Goal: Navigation & Orientation: Find specific page/section

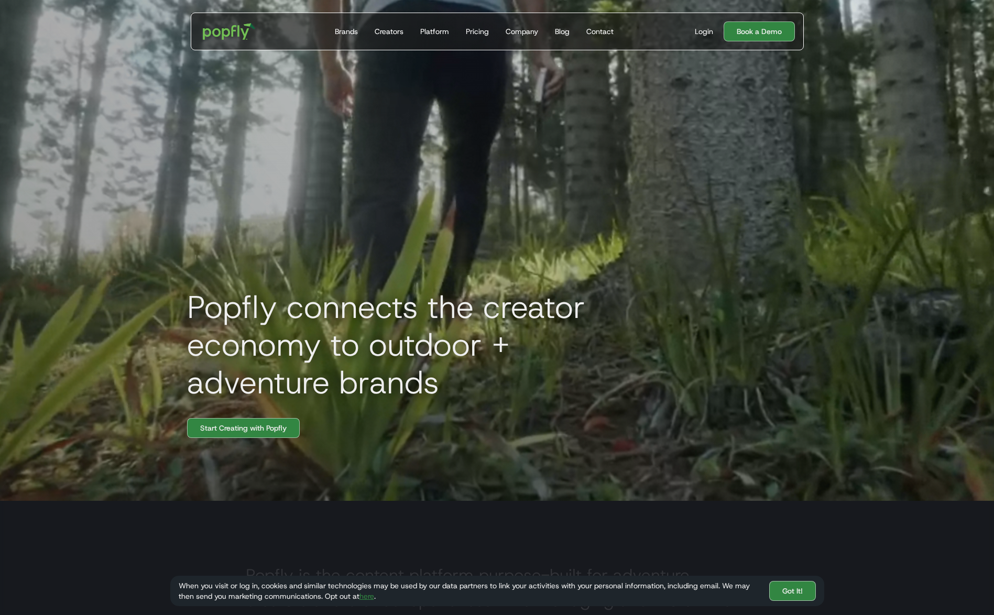
scroll to position [113, 0]
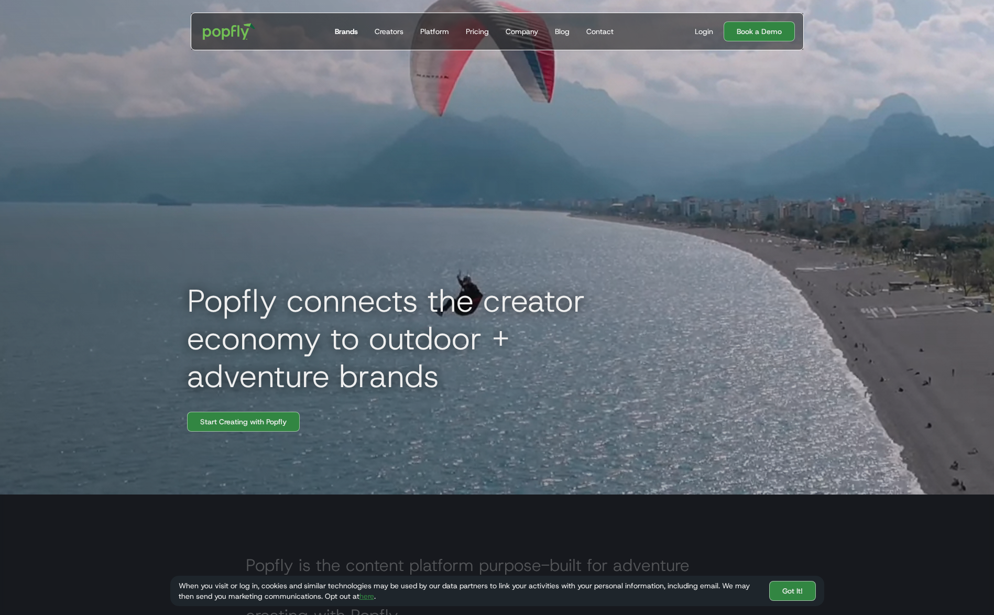
click at [349, 29] on div "Brands" at bounding box center [346, 31] width 23 height 10
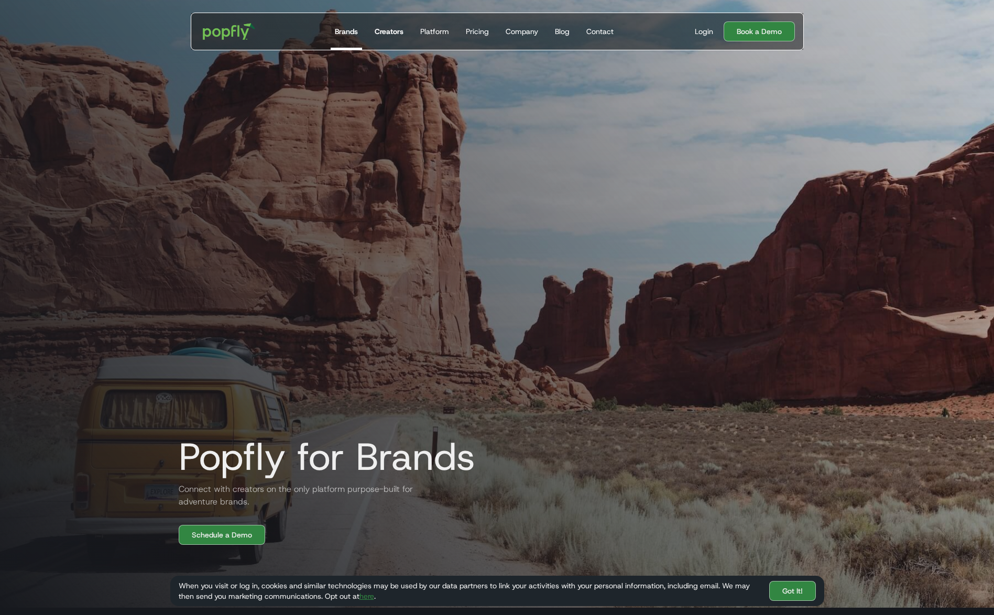
click at [391, 23] on link "Creators" at bounding box center [388, 31] width 37 height 37
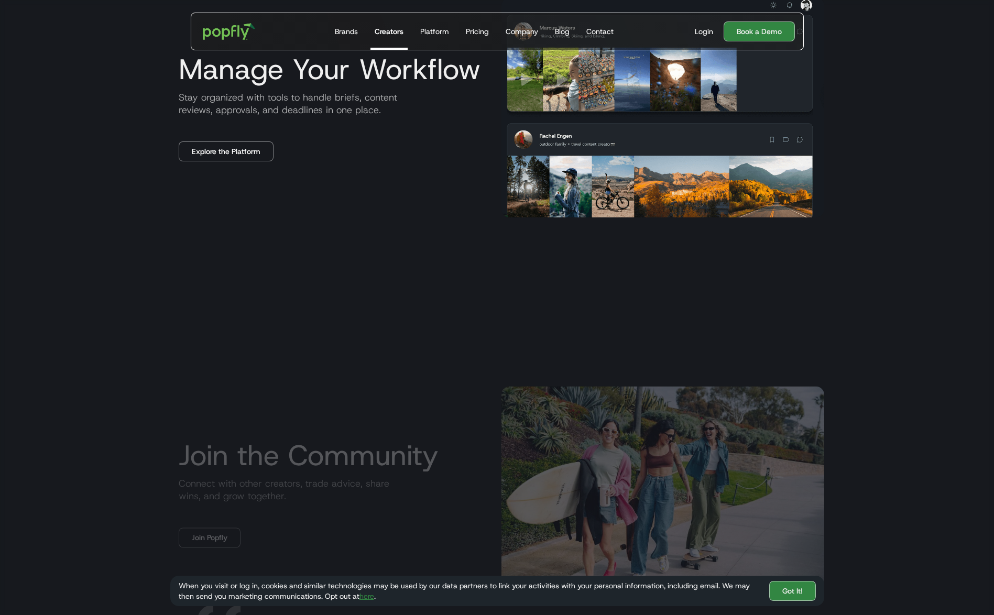
scroll to position [1845, 0]
